Goal: Check status: Check status

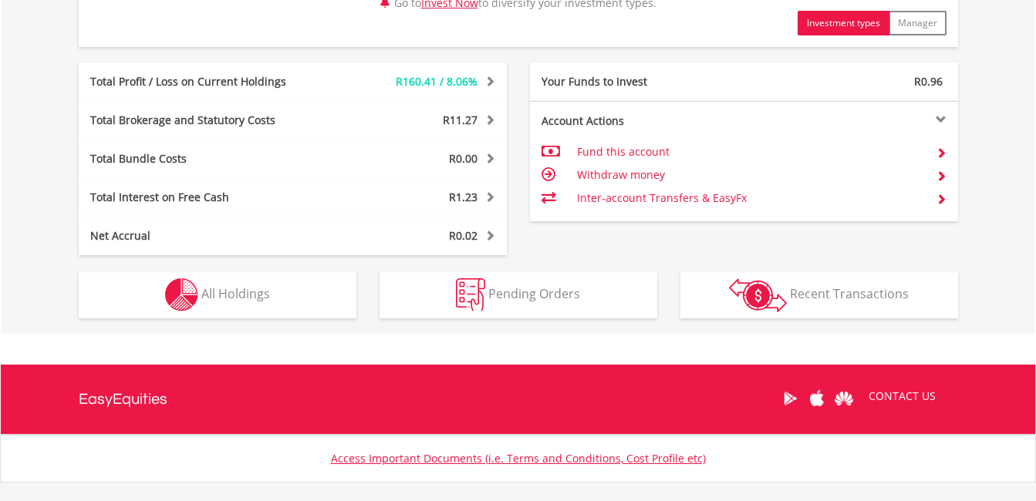
scroll to position [811, 0]
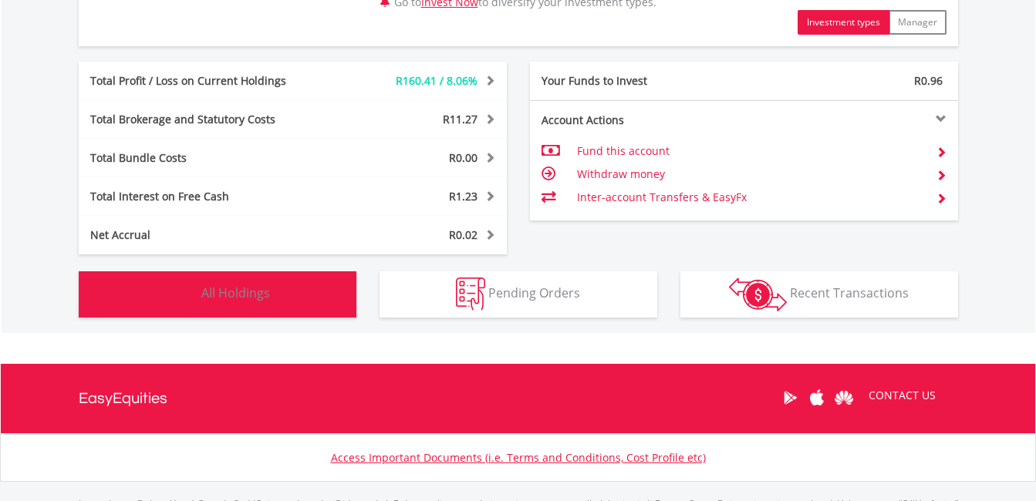
click at [261, 298] on span "All Holdings" at bounding box center [235, 293] width 69 height 17
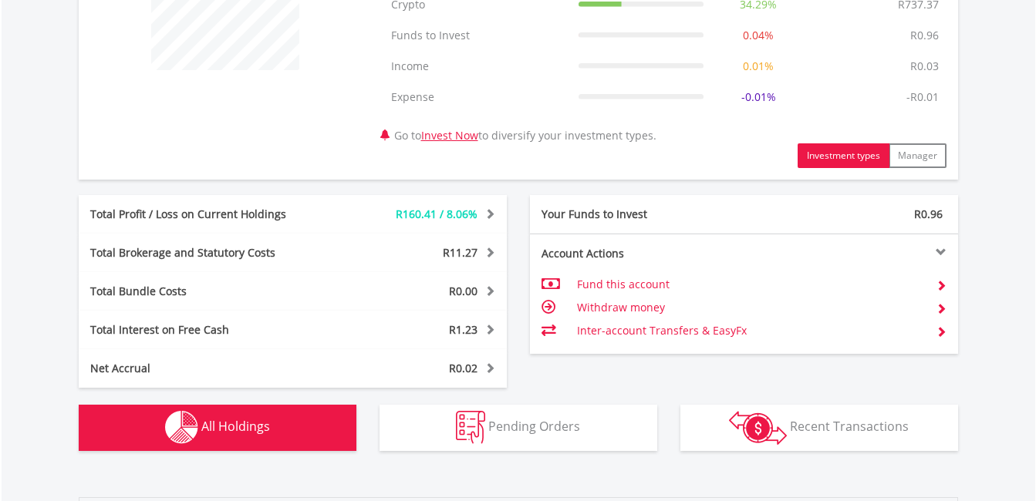
scroll to position [678, 0]
click at [261, 437] on button "Holdings All Holdings" at bounding box center [218, 427] width 278 height 46
click at [194, 435] on img "button" at bounding box center [181, 426] width 33 height 33
click at [220, 424] on span "All Holdings" at bounding box center [235, 425] width 69 height 17
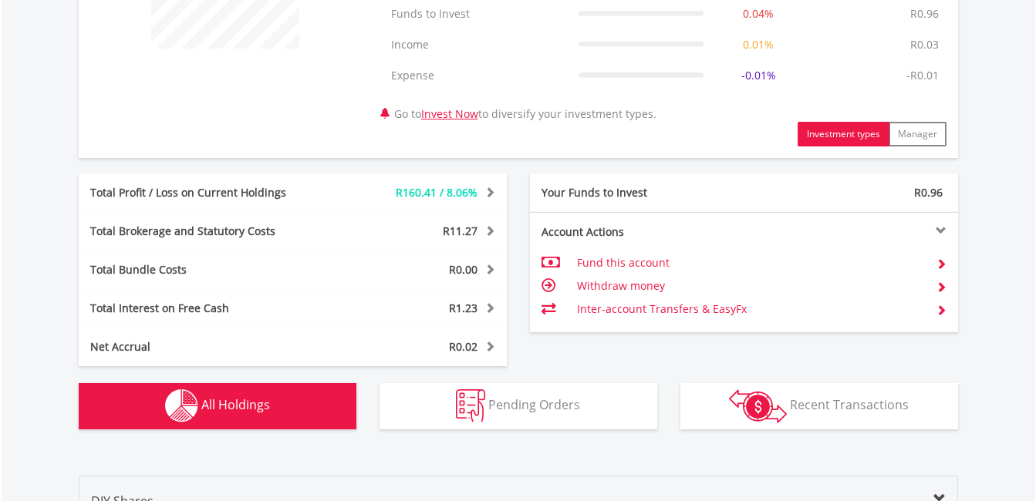
scroll to position [700, 0]
click at [194, 410] on img "button" at bounding box center [181, 405] width 33 height 33
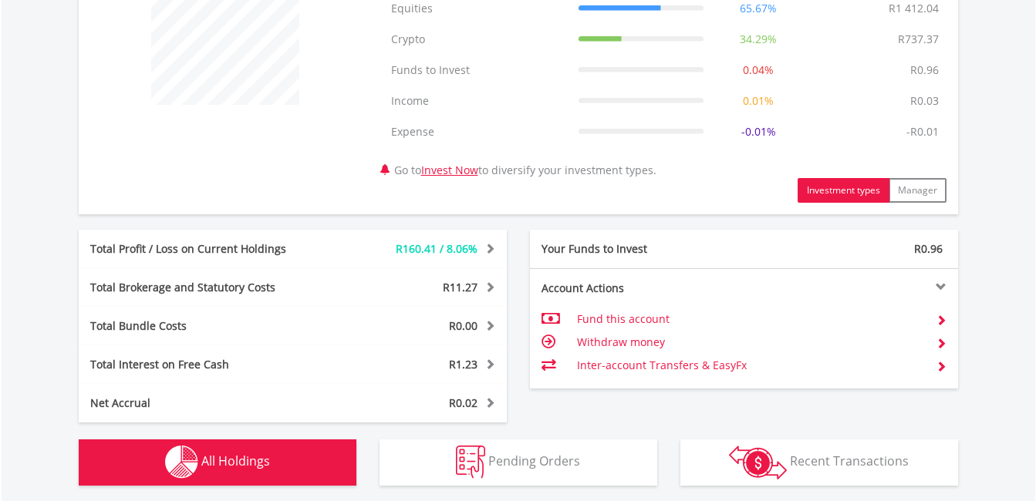
scroll to position [642, 0]
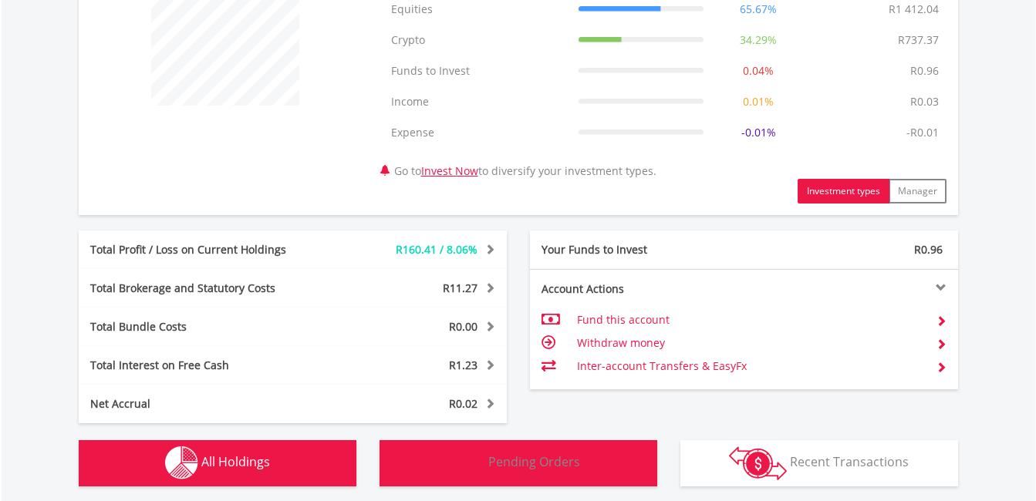
click at [496, 467] on span "Pending Orders" at bounding box center [534, 462] width 92 height 17
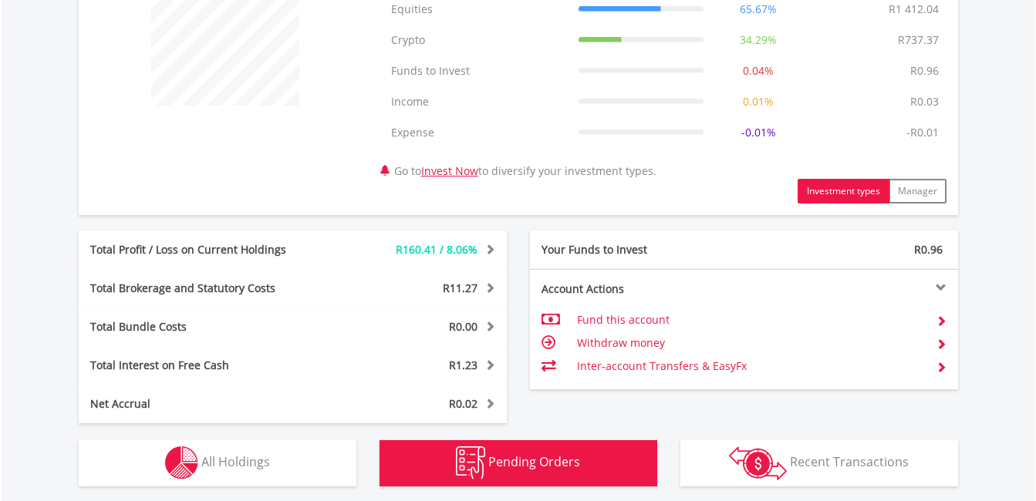
scroll to position [982, 0]
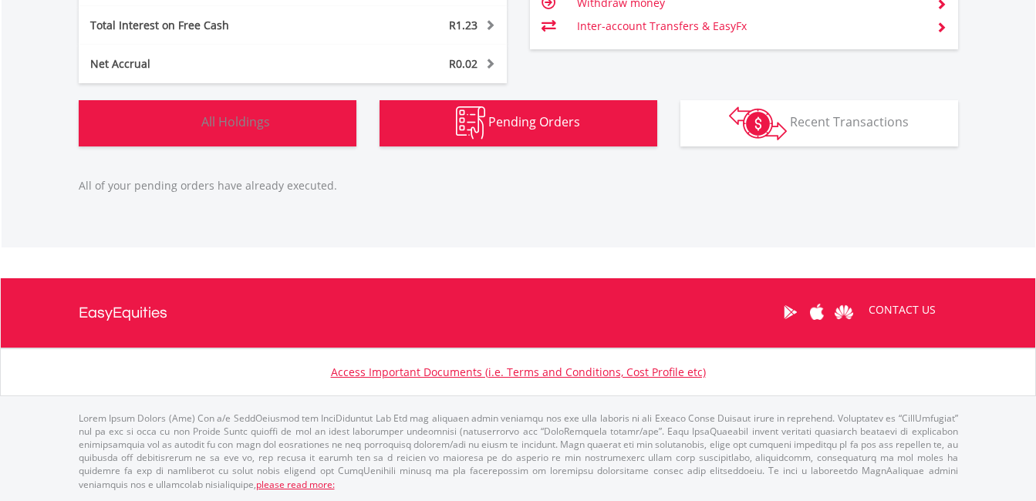
click at [271, 133] on button "Holdings All Holdings" at bounding box center [218, 123] width 278 height 46
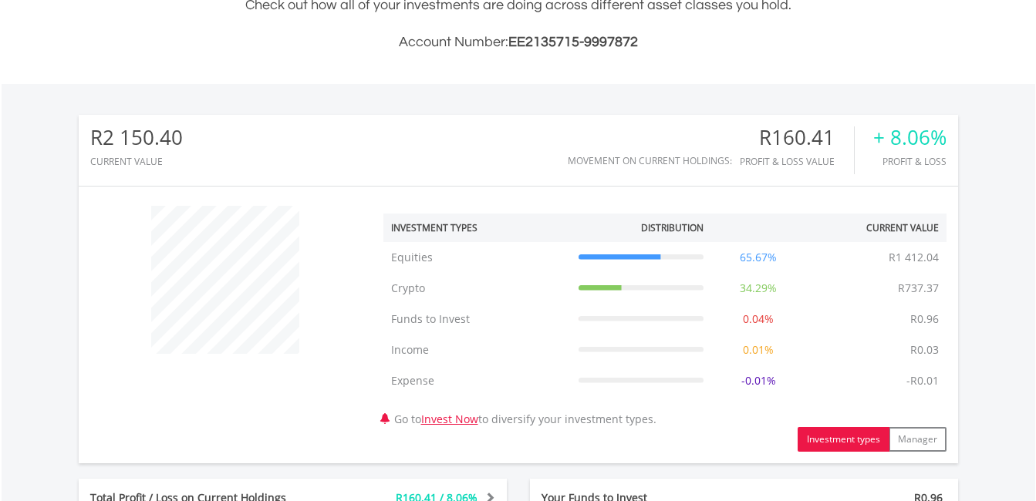
scroll to position [393, 0]
drag, startPoint x: 548, startPoint y: 318, endPoint x: 383, endPoint y: 150, distance: 235.1
click at [383, 150] on div "R2 150.40 CURRENT VALUE Movement on Current Holdings: R160.41 Profit & Loss Val…" at bounding box center [518, 151] width 879 height 71
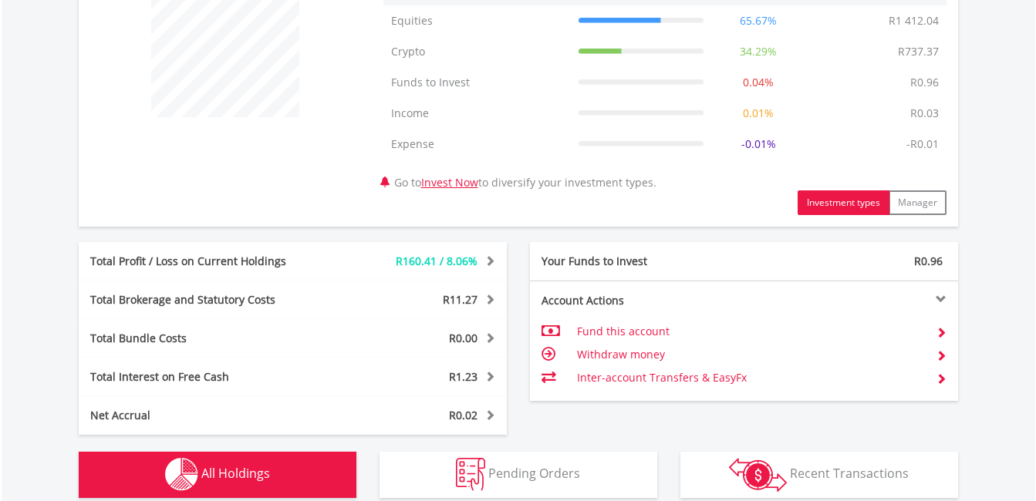
scroll to position [631, 0]
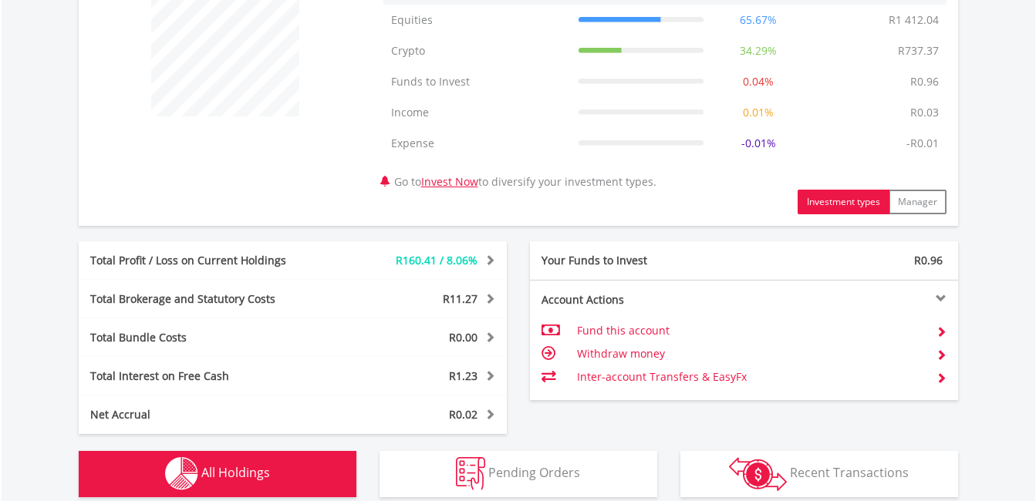
click at [432, 263] on span "R160.41 / 8.06%" at bounding box center [437, 260] width 82 height 15
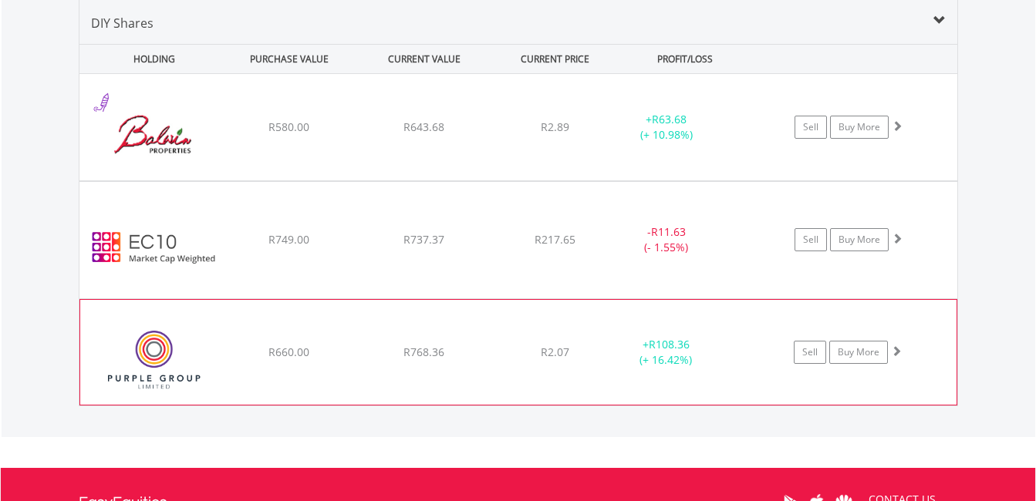
scroll to position [1224, 0]
